Goal: Find contact information: Find contact information

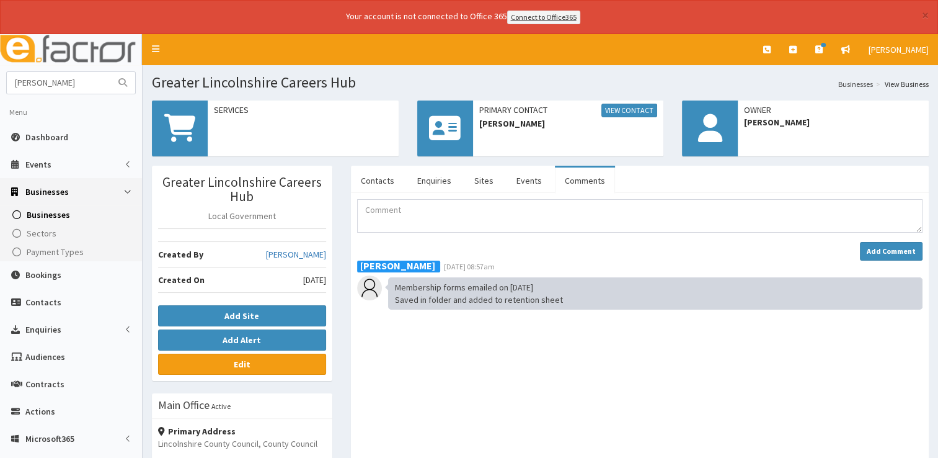
type input "[PERSON_NAME]"
click at [110, 72] on button "submit" at bounding box center [122, 83] width 25 height 22
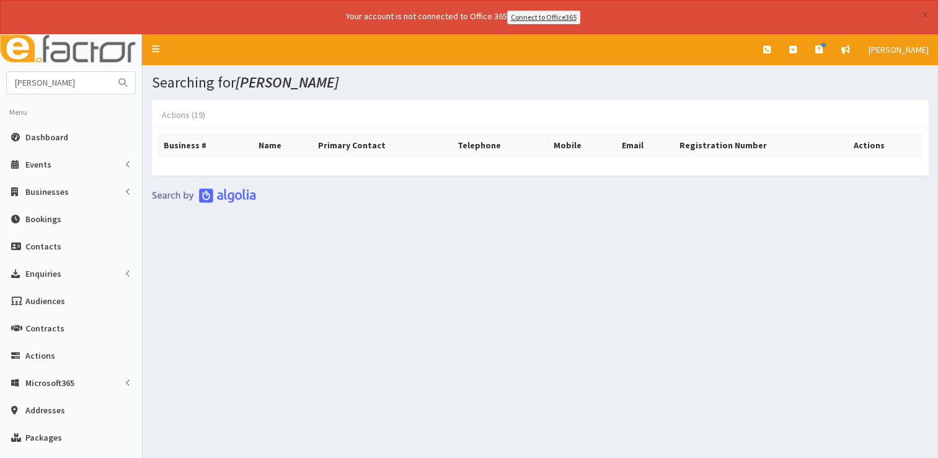
click at [179, 114] on link "Actions (19)" at bounding box center [183, 115] width 63 height 26
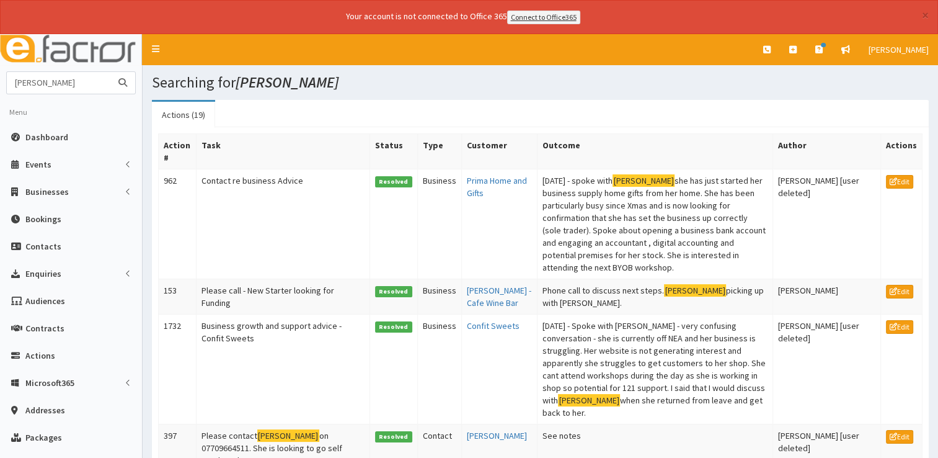
click at [73, 85] on input "rachel shep" at bounding box center [59, 83] width 104 height 22
drag, startPoint x: 68, startPoint y: 86, endPoint x: 3, endPoint y: 92, distance: 65.4
click at [3, 92] on section "rachel shep Menu Dashboard Events Events Types" at bounding box center [71, 318] width 142 height 495
click at [52, 133] on span "Dashboard" at bounding box center [46, 136] width 43 height 11
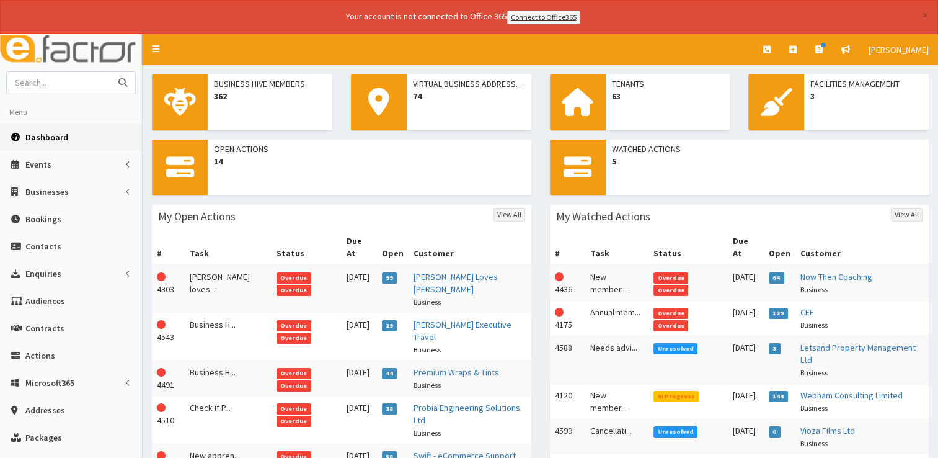
click at [100, 89] on input "text" at bounding box center [59, 83] width 104 height 22
type input "abatis"
click at [110, 72] on button "submit" at bounding box center [122, 83] width 25 height 22
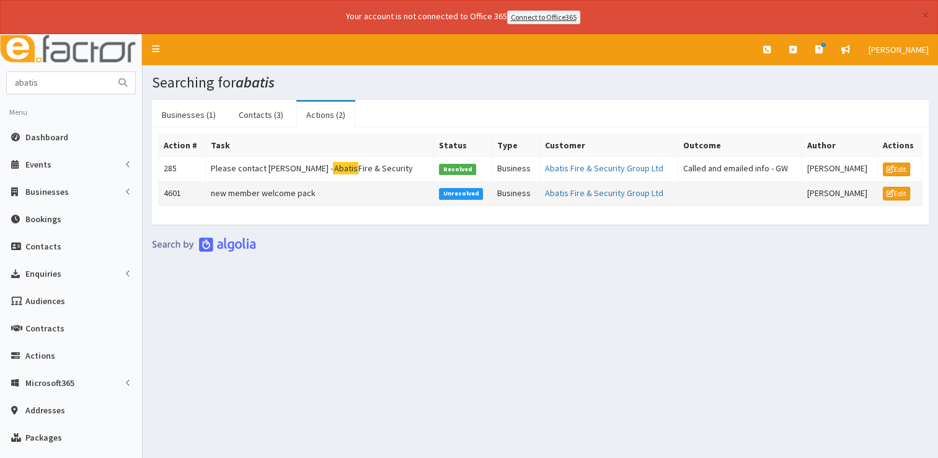
click at [276, 187] on td "new member welcome pack" at bounding box center [320, 193] width 228 height 25
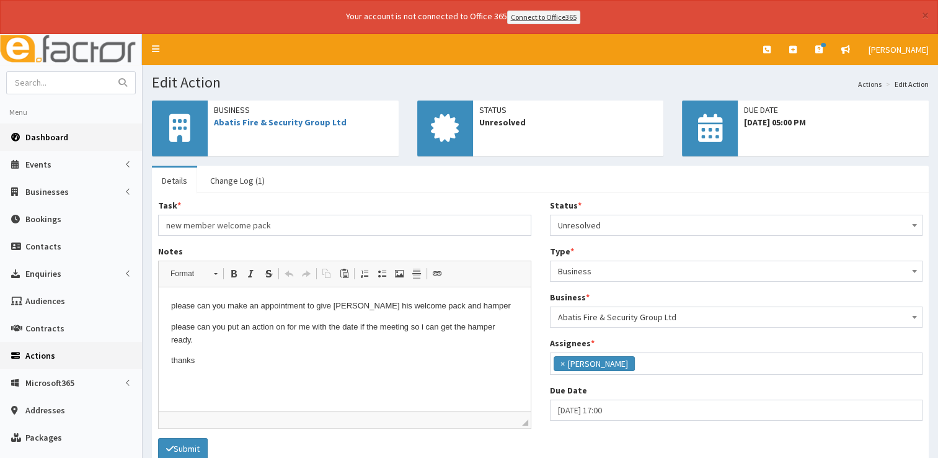
click at [45, 135] on span "Dashboard" at bounding box center [46, 136] width 43 height 11
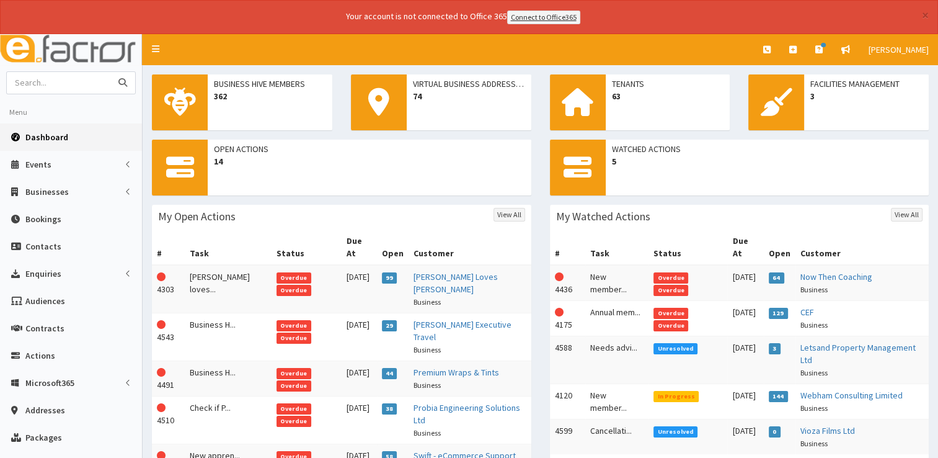
click at [37, 84] on input "text" at bounding box center [59, 83] width 104 height 22
type input "dellesche"
click at [110, 72] on button "submit" at bounding box center [122, 83] width 25 height 22
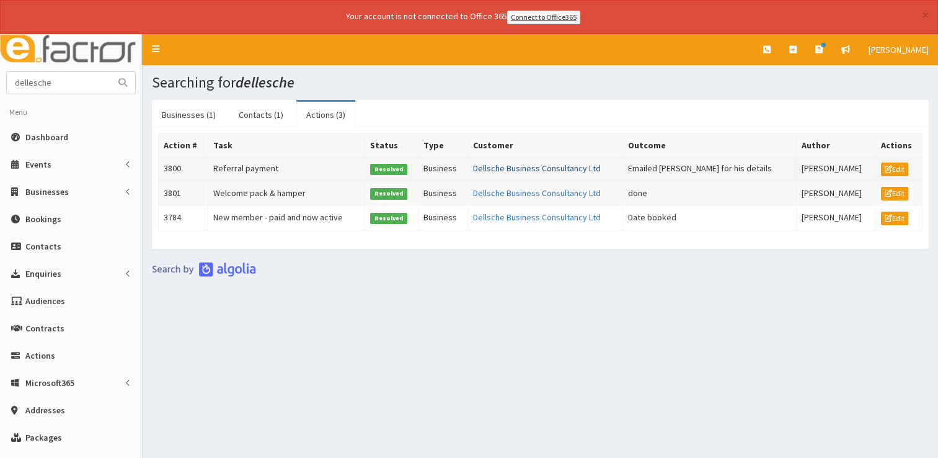
click at [517, 166] on link "Dellsche Business Consultancy Ltd" at bounding box center [537, 167] width 128 height 11
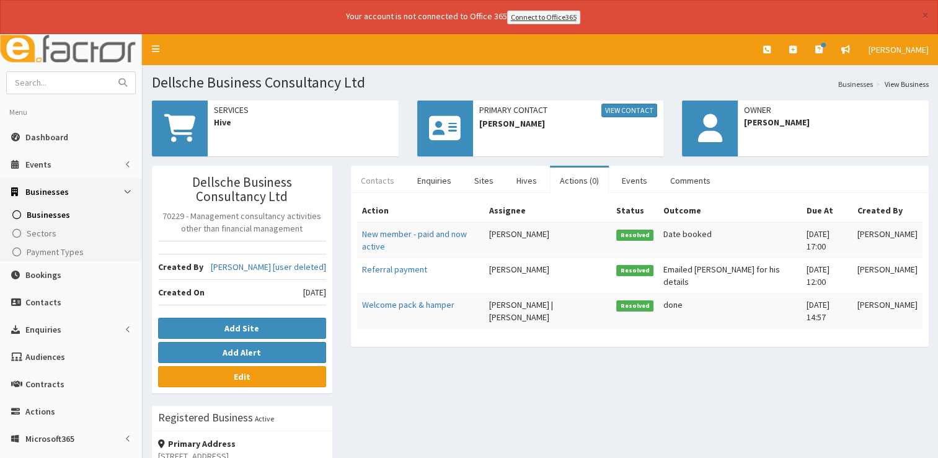
click at [378, 179] on link "Contacts" at bounding box center [377, 180] width 53 height 26
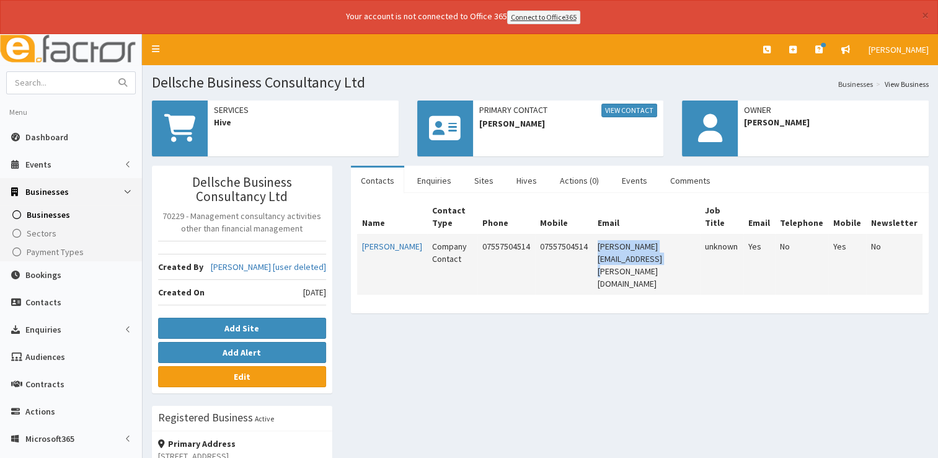
drag, startPoint x: 704, startPoint y: 247, endPoint x: 585, endPoint y: 249, distance: 119.1
click at [593, 249] on td "[PERSON_NAME][EMAIL_ADDRESS][PERSON_NAME][DOMAIN_NAME]" at bounding box center [646, 264] width 107 height 60
copy td "[PERSON_NAME][EMAIL_ADDRESS][PERSON_NAME][DOMAIN_NAME]"
drag, startPoint x: 519, startPoint y: 245, endPoint x: 474, endPoint y: 247, distance: 45.3
click at [477, 247] on td "07557504514" at bounding box center [506, 264] width 58 height 60
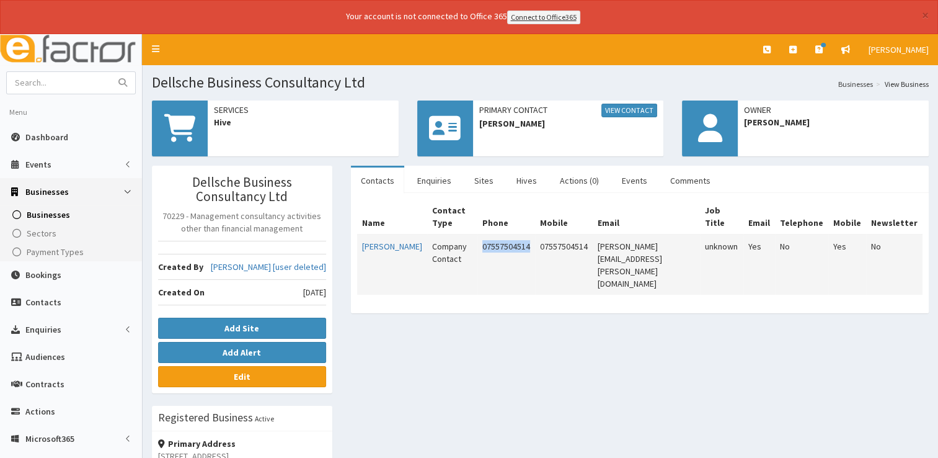
copy td "07557504514"
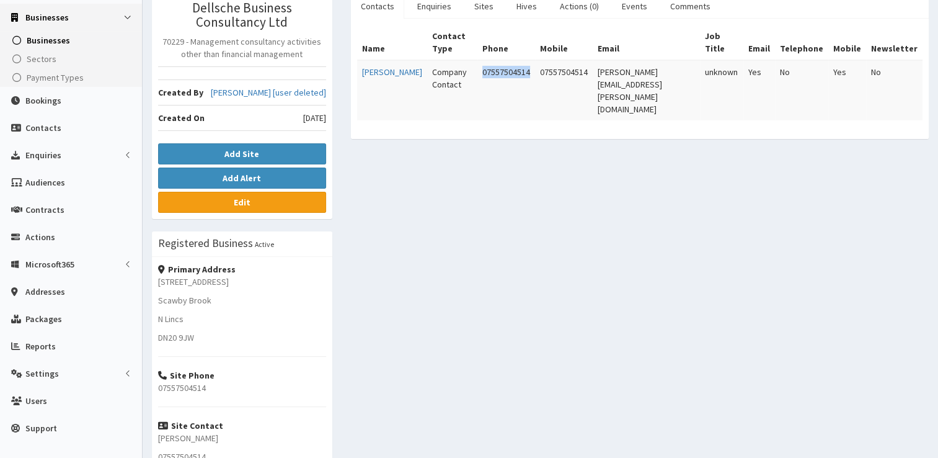
scroll to position [175, 0]
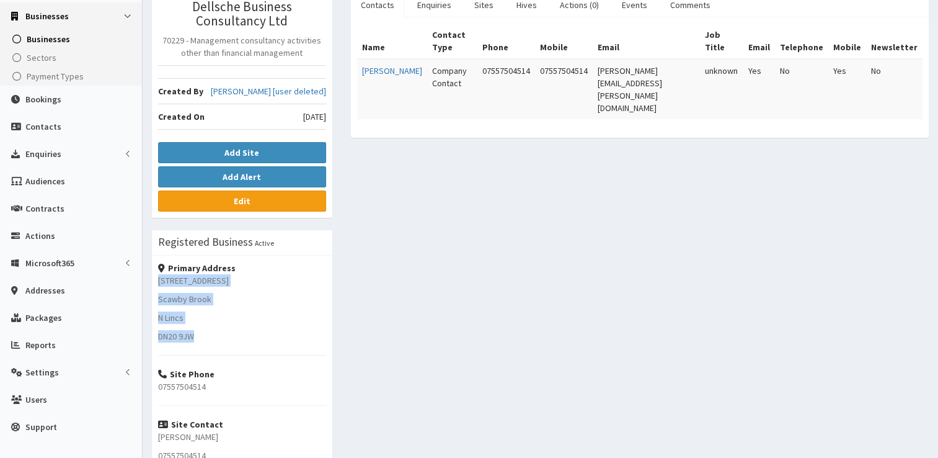
drag, startPoint x: 198, startPoint y: 337, endPoint x: 153, endPoint y: 274, distance: 76.9
click at [153, 274] on div "Primary Address [STREET_ADDRESS] Scawby Brook N Lincs DN20 9JW Site Phone 07557…" at bounding box center [242, 364] width 180 height 218
copy div "[STREET_ADDRESS]"
